Goal: Information Seeking & Learning: Learn about a topic

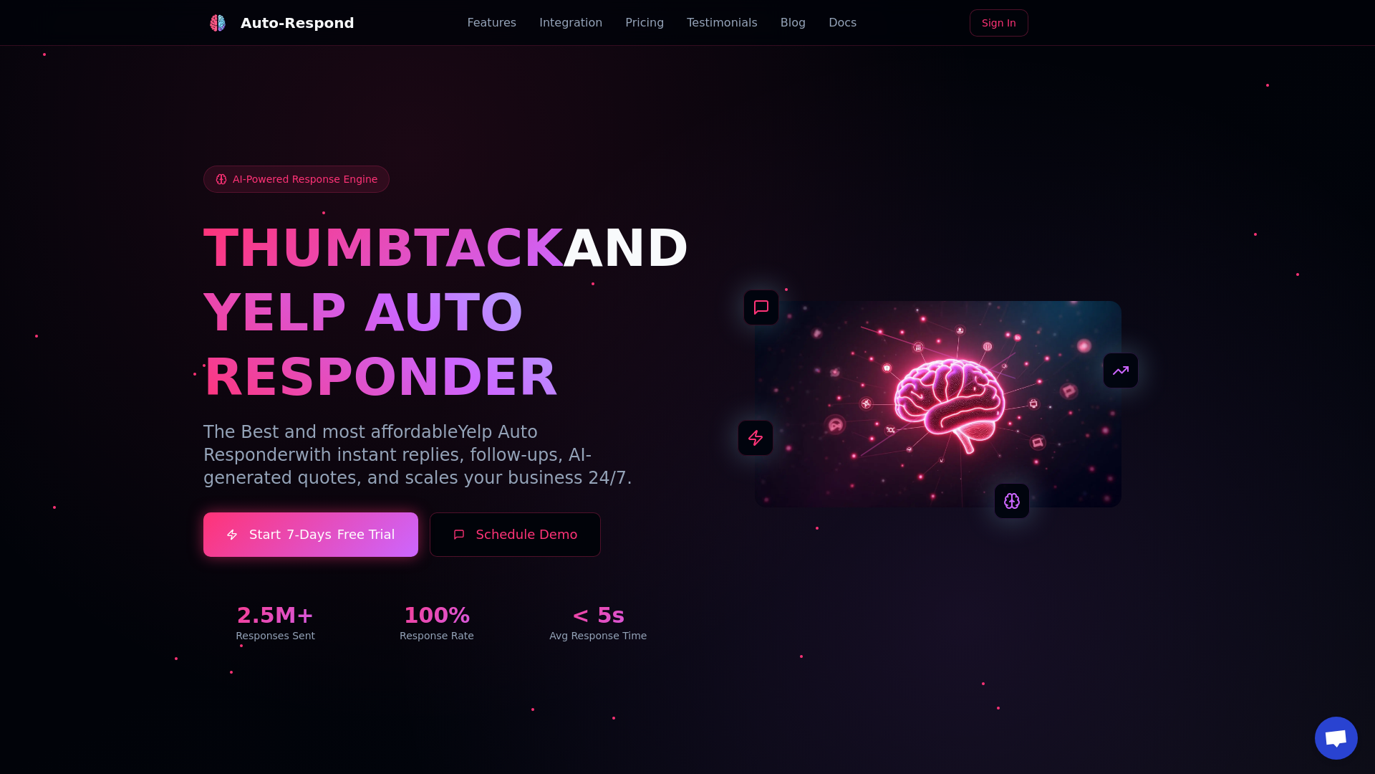
click at [781, 23] on link "Blog" at bounding box center [793, 22] width 25 height 17
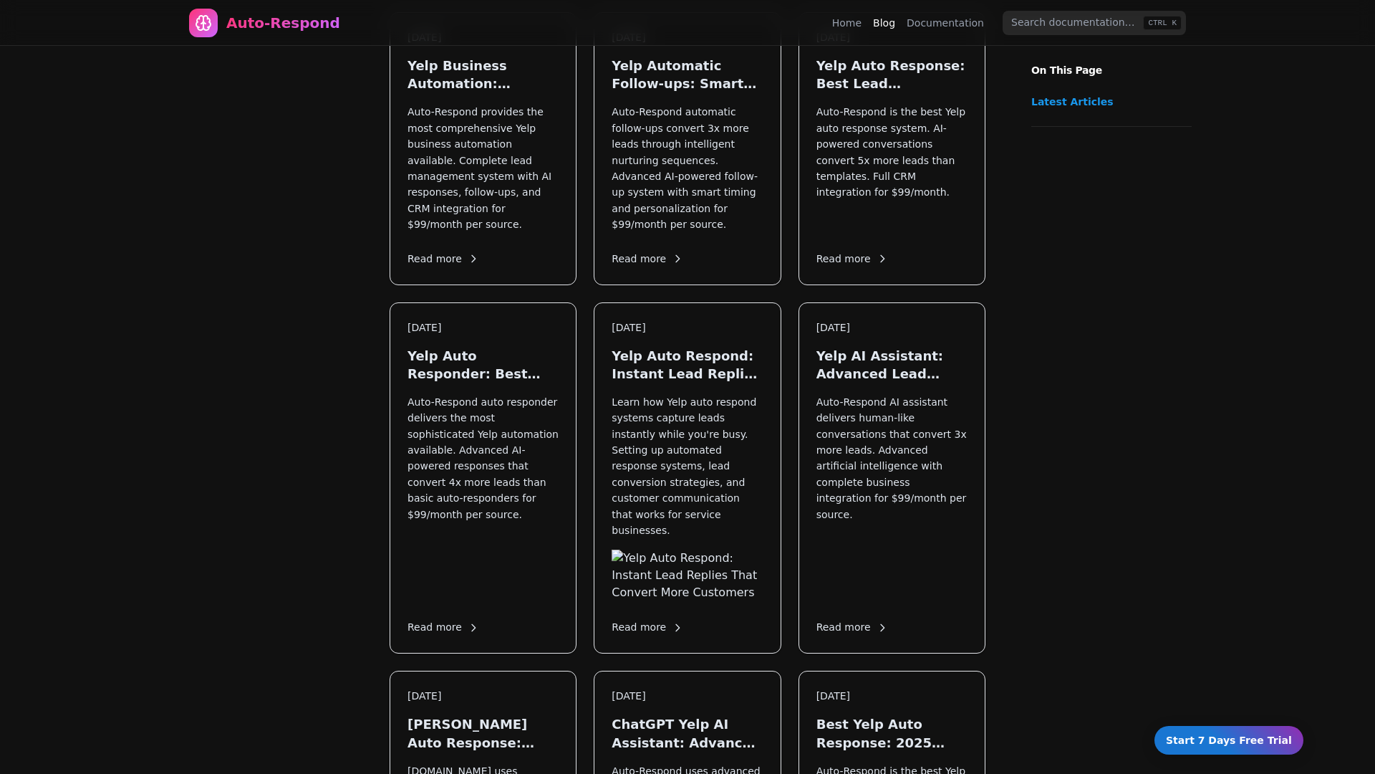
scroll to position [1730, 0]
